Goal: Information Seeking & Learning: Learn about a topic

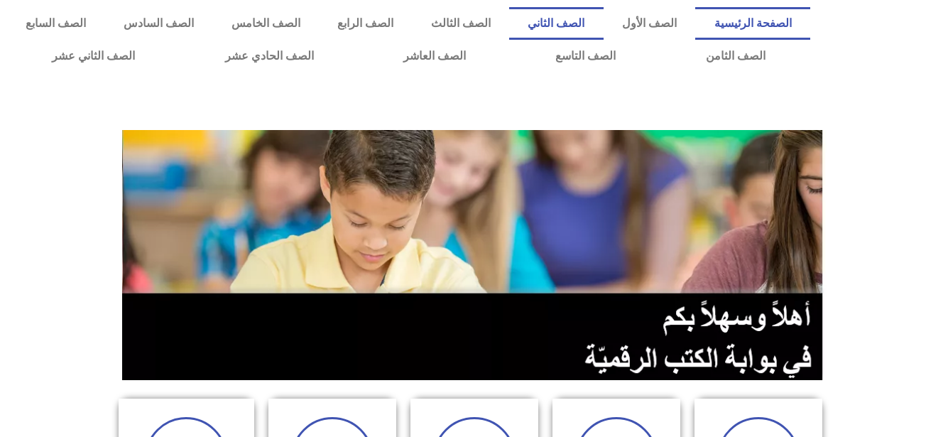
click at [603, 11] on link "الصف الثاني" at bounding box center [556, 23] width 94 height 33
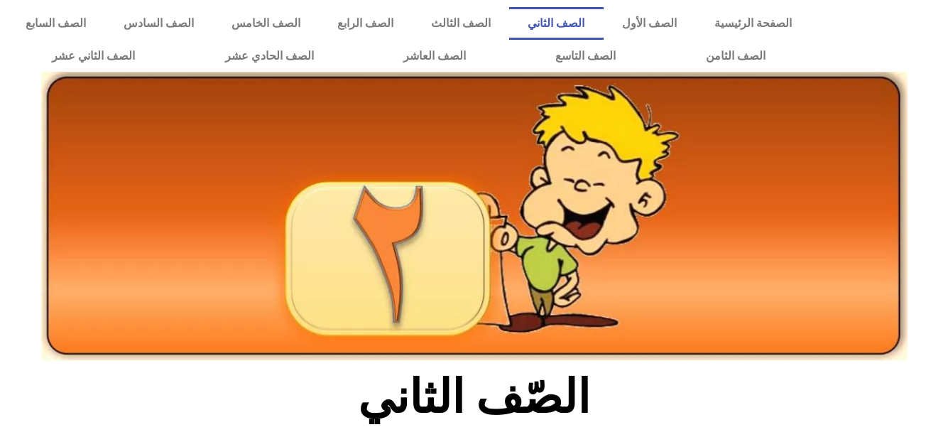
scroll to position [382, 0]
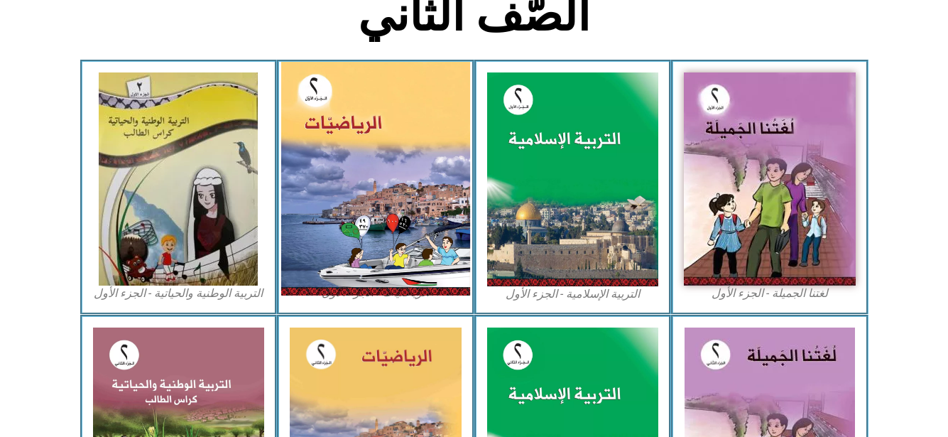
click at [376, 187] on img at bounding box center [375, 179] width 189 height 234
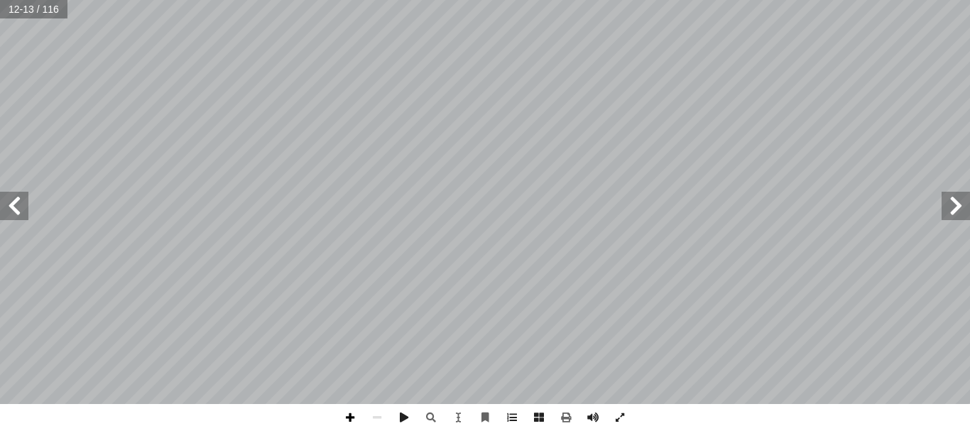
click at [361, 423] on span at bounding box center [350, 417] width 27 height 27
click at [350, 404] on span at bounding box center [350, 417] width 27 height 27
